Goal: Book appointment/travel/reservation

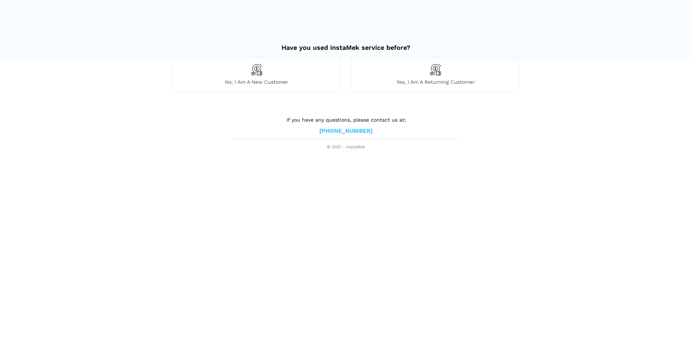
click at [442, 71] on div "Yes, I am a returning customer" at bounding box center [435, 74] width 168 height 35
click at [441, 82] on span "Yes, I am a returning customer" at bounding box center [435, 82] width 167 height 6
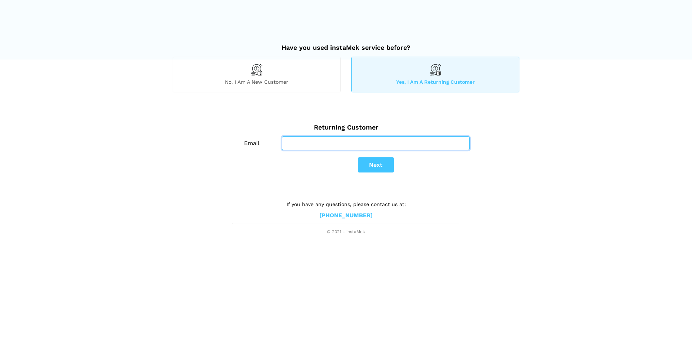
click at [353, 142] on input "Email" at bounding box center [376, 143] width 188 height 14
type input "[EMAIL_ADDRESS][DOMAIN_NAME]"
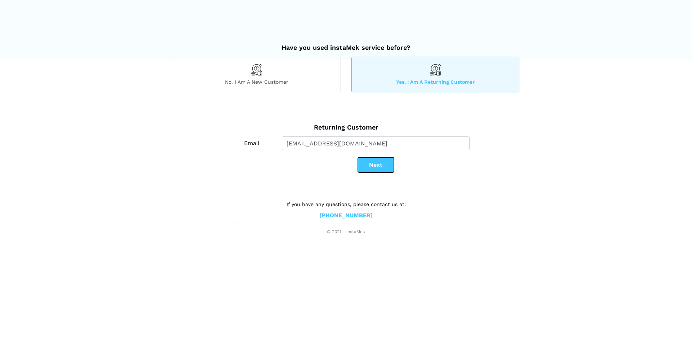
click at [374, 164] on button "Next" at bounding box center [376, 164] width 36 height 15
